Goal: Check status

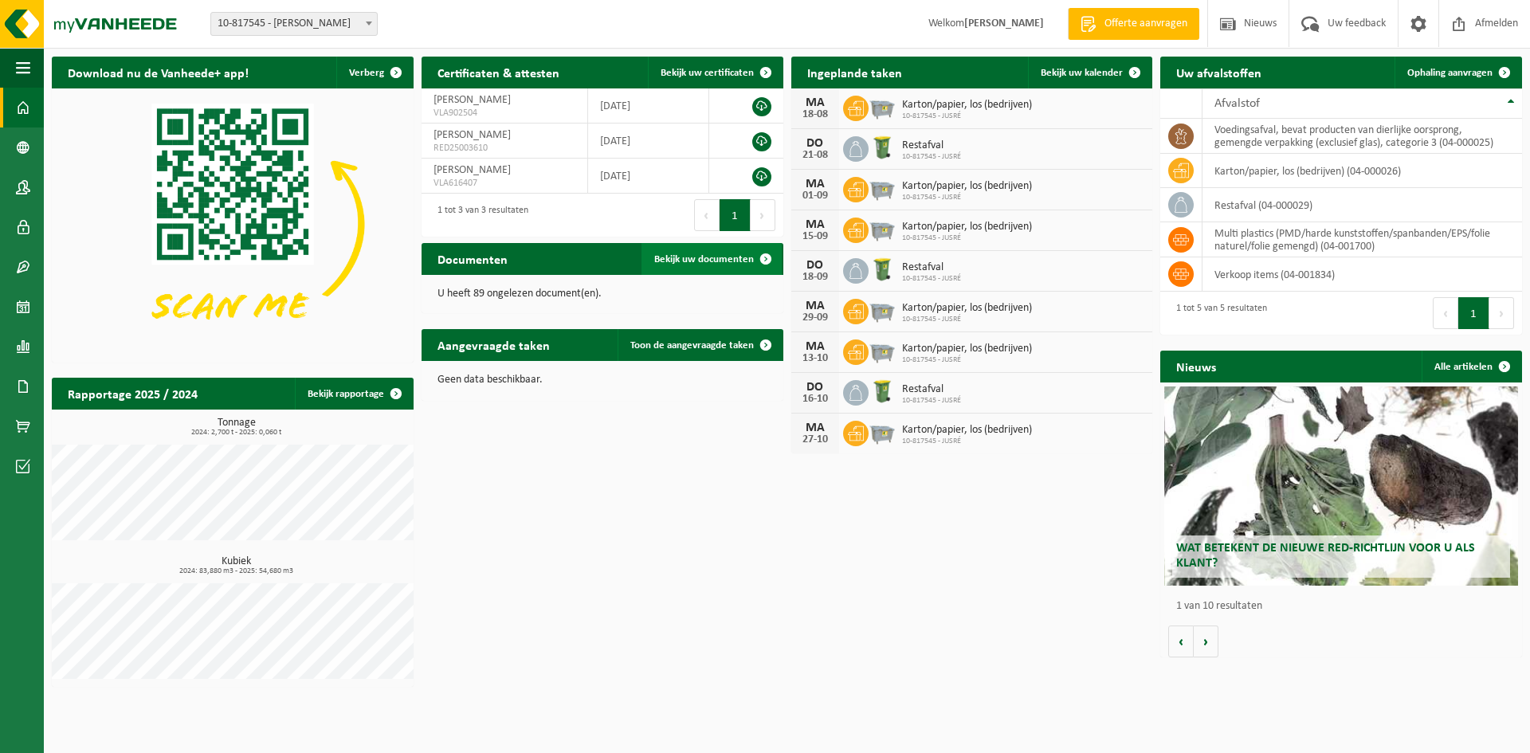
click at [691, 258] on span "Bekijk uw documenten" at bounding box center [704, 259] width 100 height 10
